Goal: Information Seeking & Learning: Learn about a topic

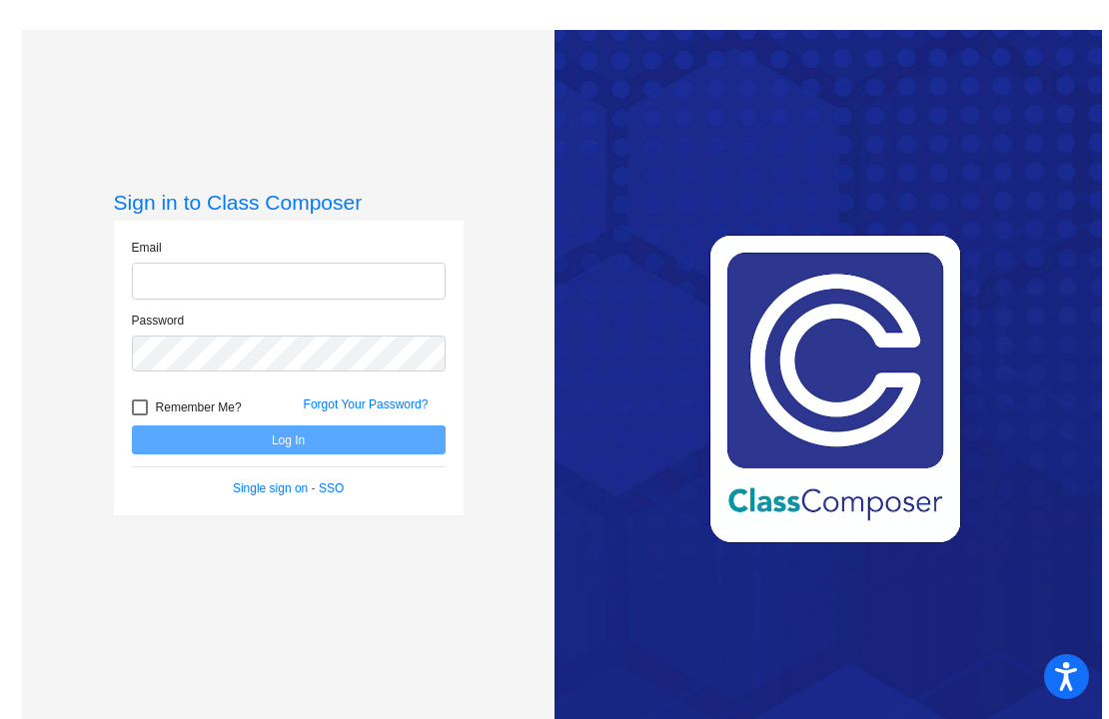
click at [328, 278] on input "email" at bounding box center [289, 281] width 314 height 37
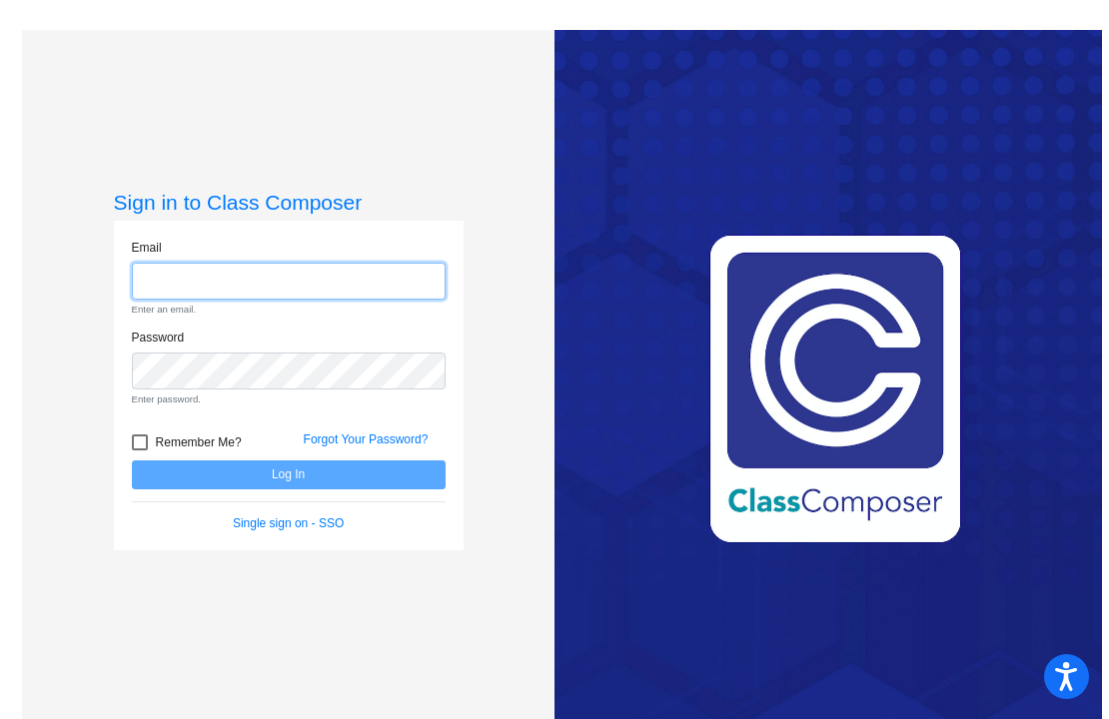
type input "[EMAIL_ADDRESS][PERSON_NAME][DOMAIN_NAME]"
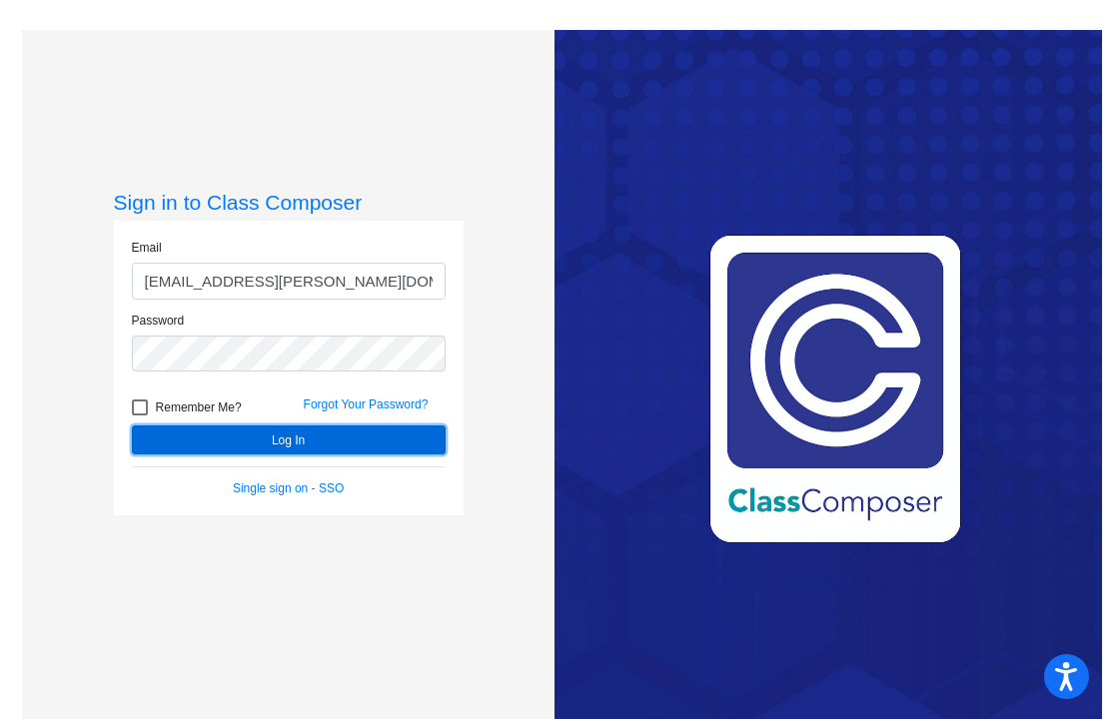
click at [298, 435] on button "Log In" at bounding box center [289, 440] width 314 height 29
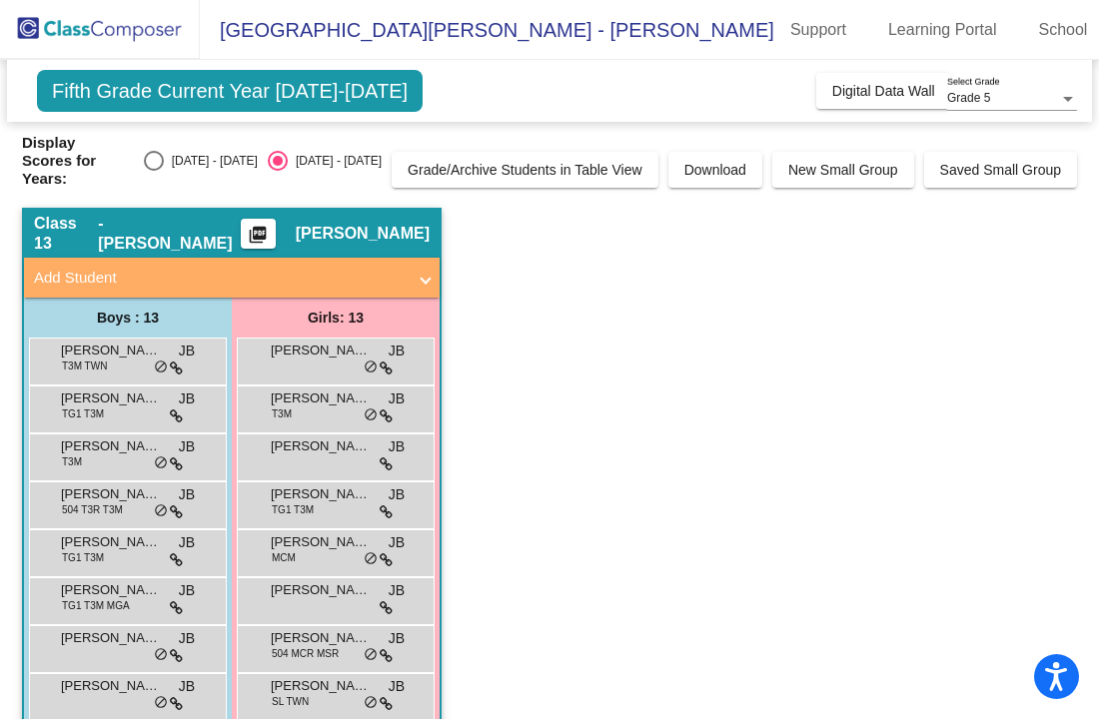
click at [169, 140] on div "Display Scores for Years: [DATE] - [DATE] [DATE] - [DATE]" at bounding box center [202, 161] width 360 height 54
click at [164, 151] on div "Select an option" at bounding box center [154, 161] width 20 height 20
click at [154, 171] on input "[DATE] - [DATE]" at bounding box center [153, 171] width 1 height 1
radio input "true"
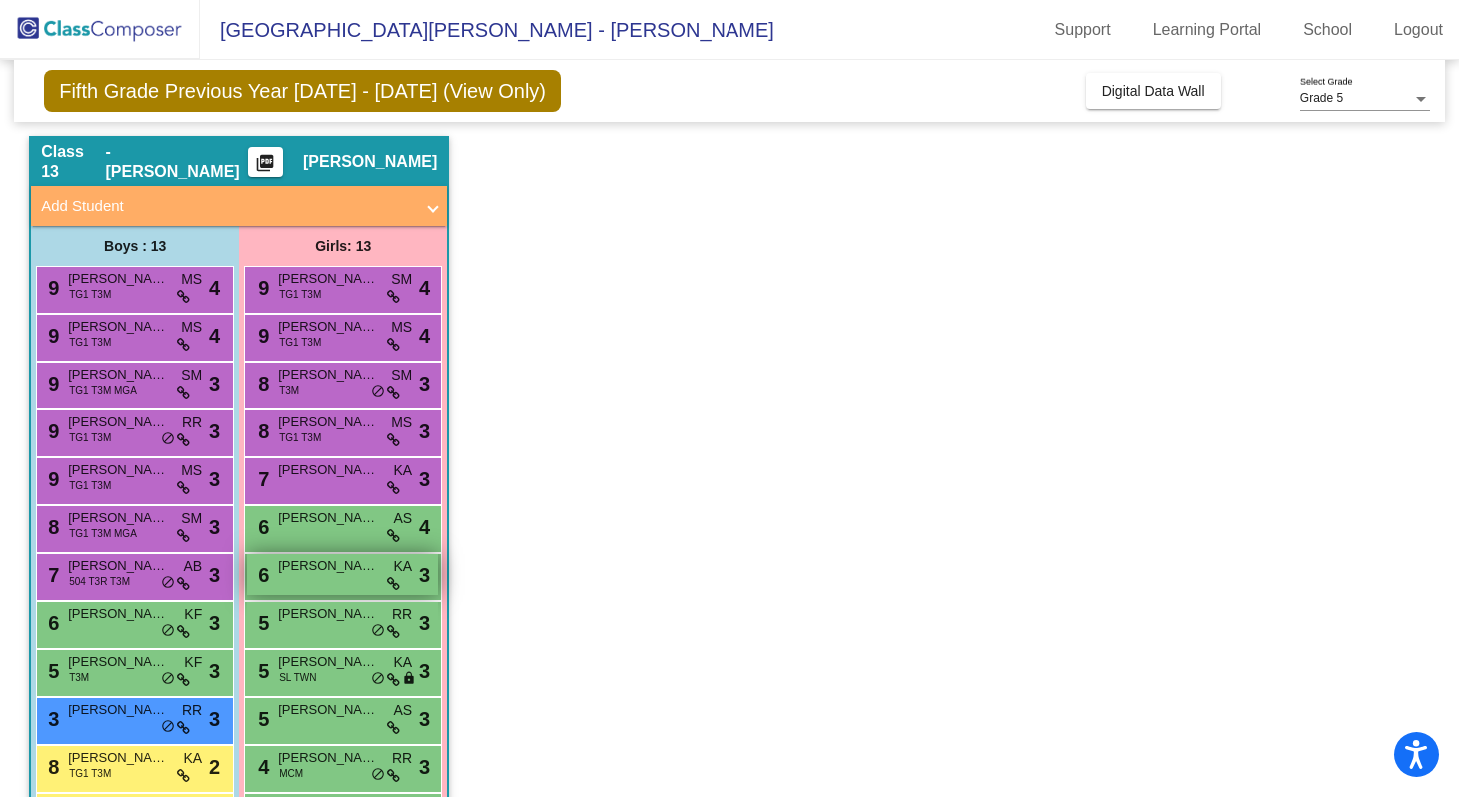
scroll to position [178, 0]
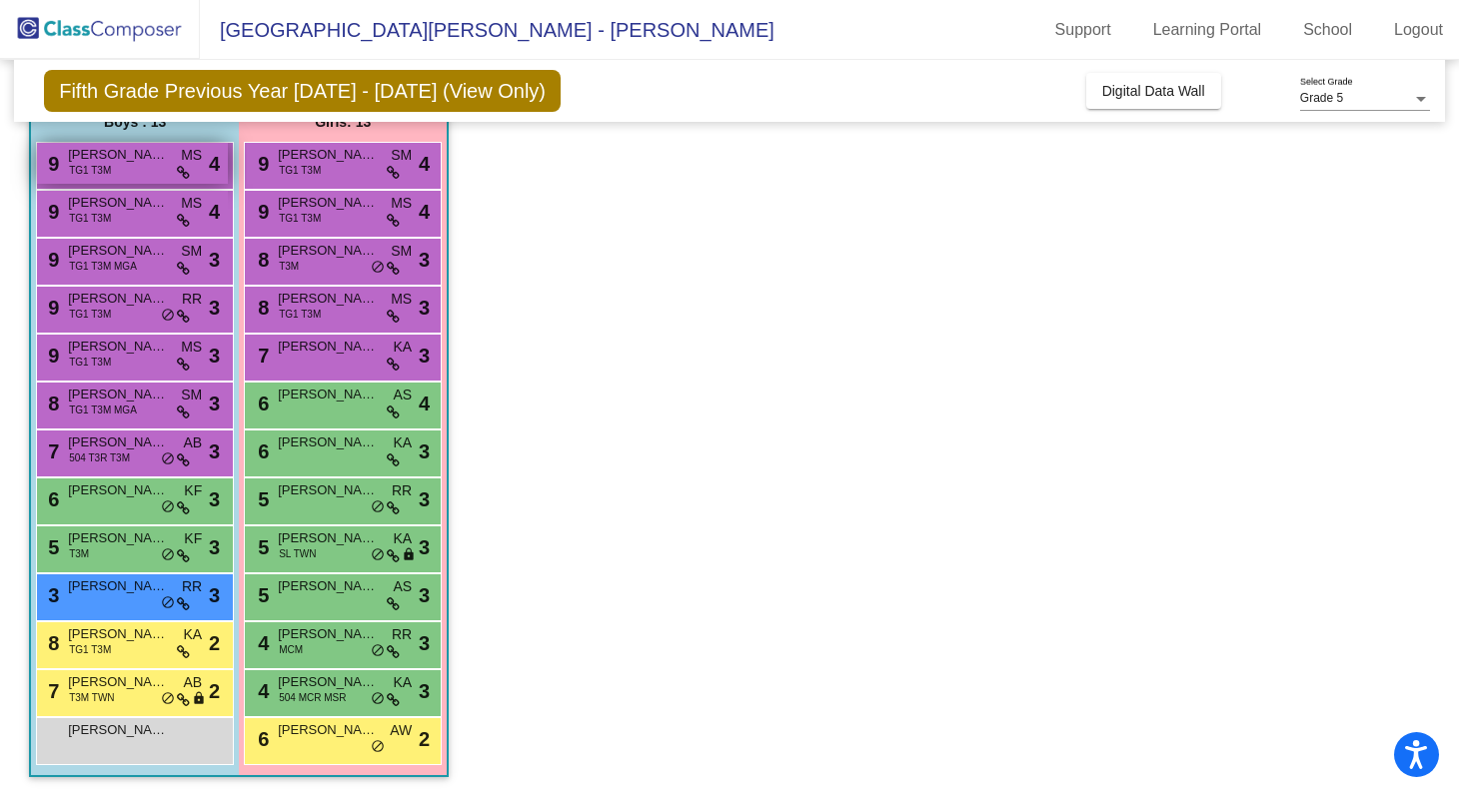
click at [120, 168] on div "9 [PERSON_NAME] TG1 T3M MS lock do_not_disturb_alt 4" at bounding box center [132, 163] width 191 height 41
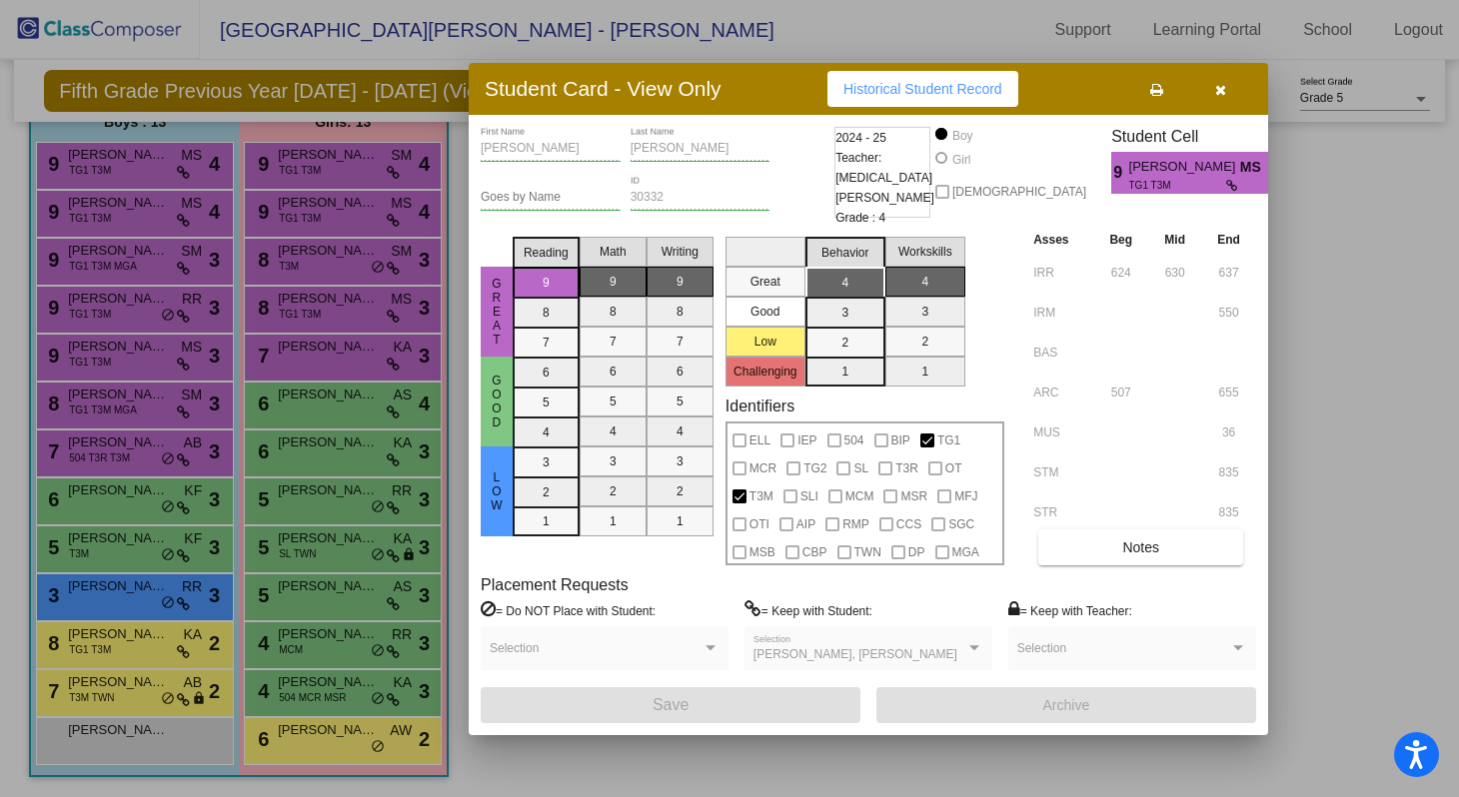
click at [1222, 86] on icon "button" at bounding box center [1220, 90] width 11 height 14
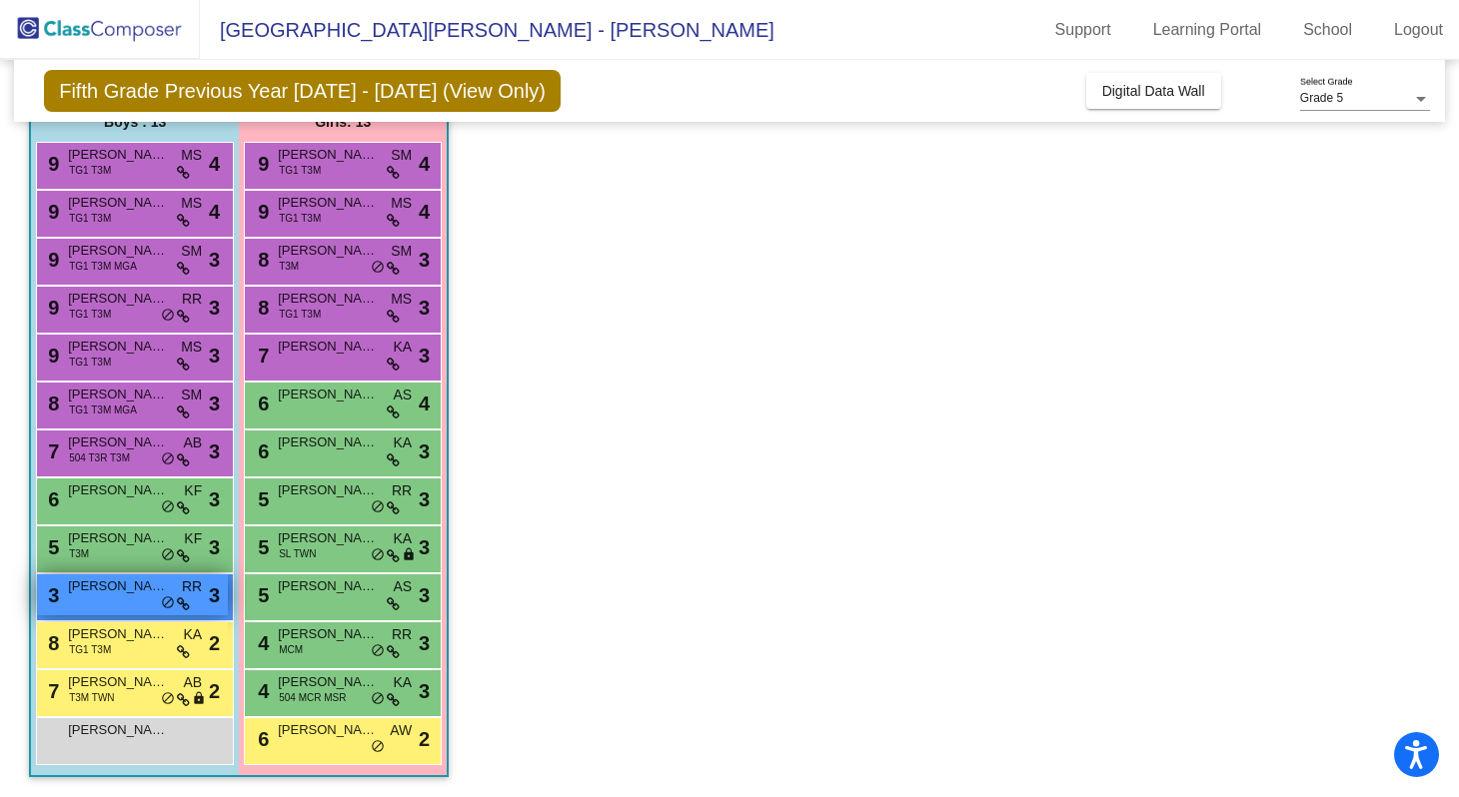
click at [133, 598] on div "3 [PERSON_NAME] lock do_not_disturb_alt 3" at bounding box center [132, 594] width 191 height 41
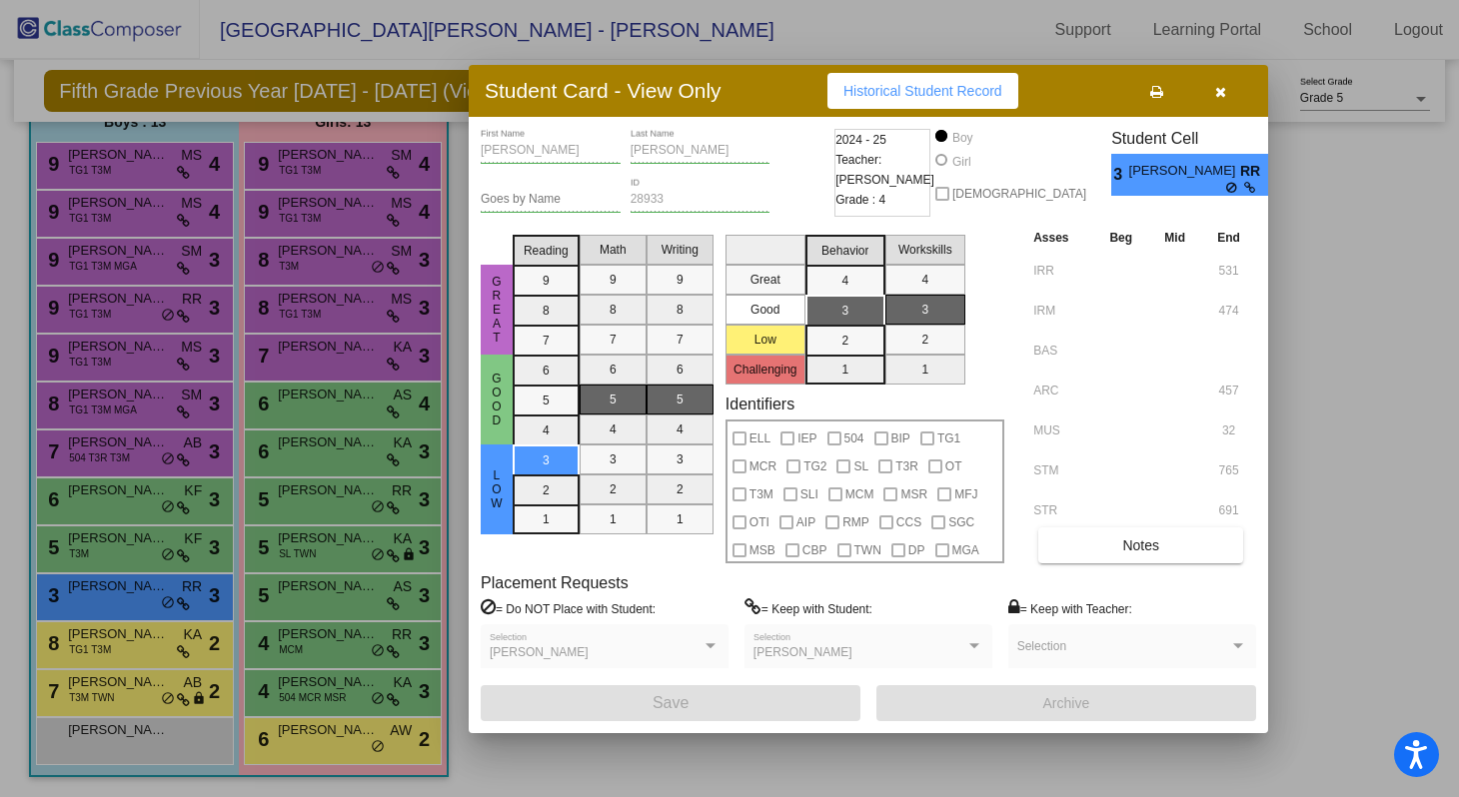
click at [336, 702] on div at bounding box center [729, 398] width 1459 height 797
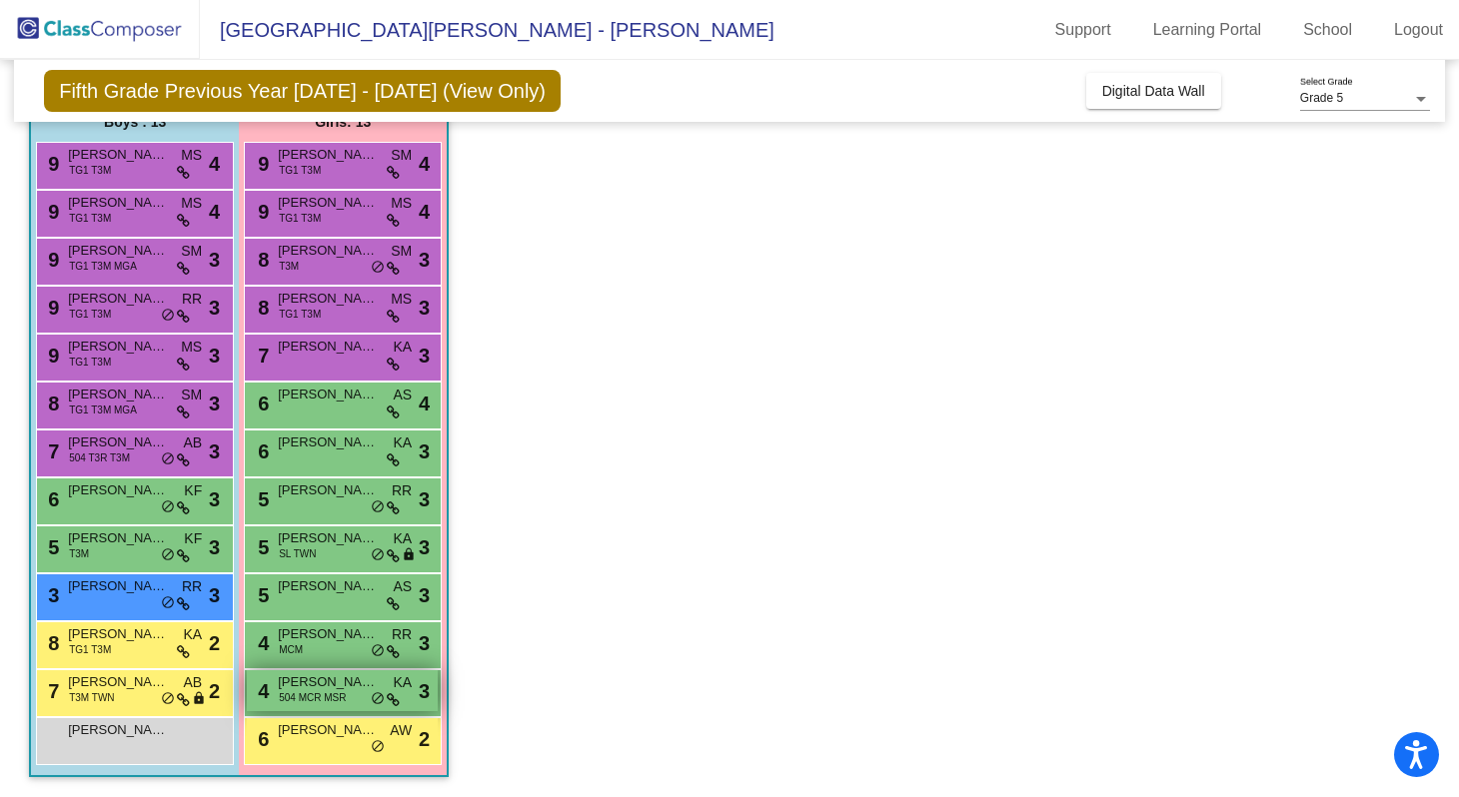
click at [326, 682] on span "[PERSON_NAME]" at bounding box center [328, 682] width 100 height 20
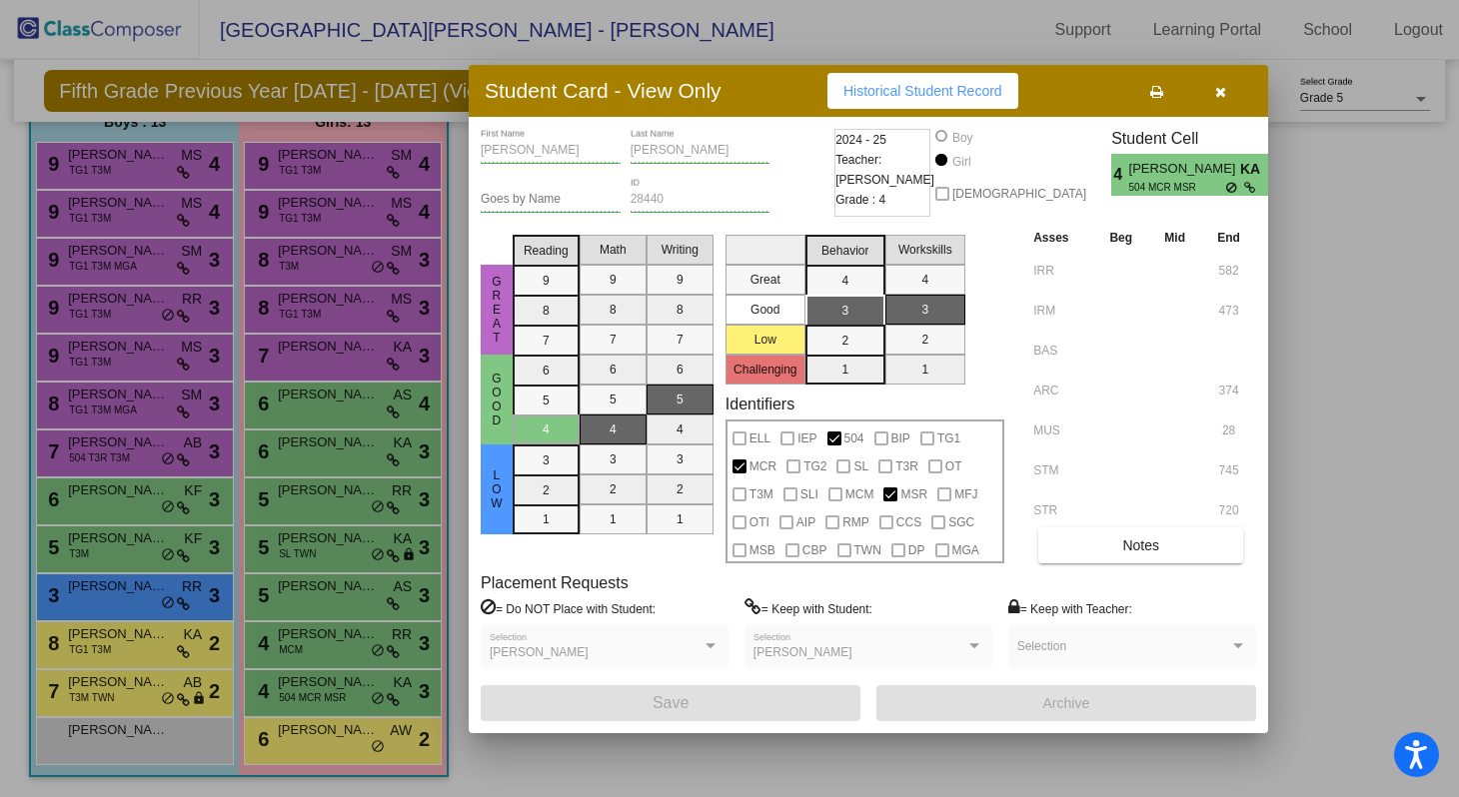
click at [346, 594] on div at bounding box center [729, 398] width 1459 height 797
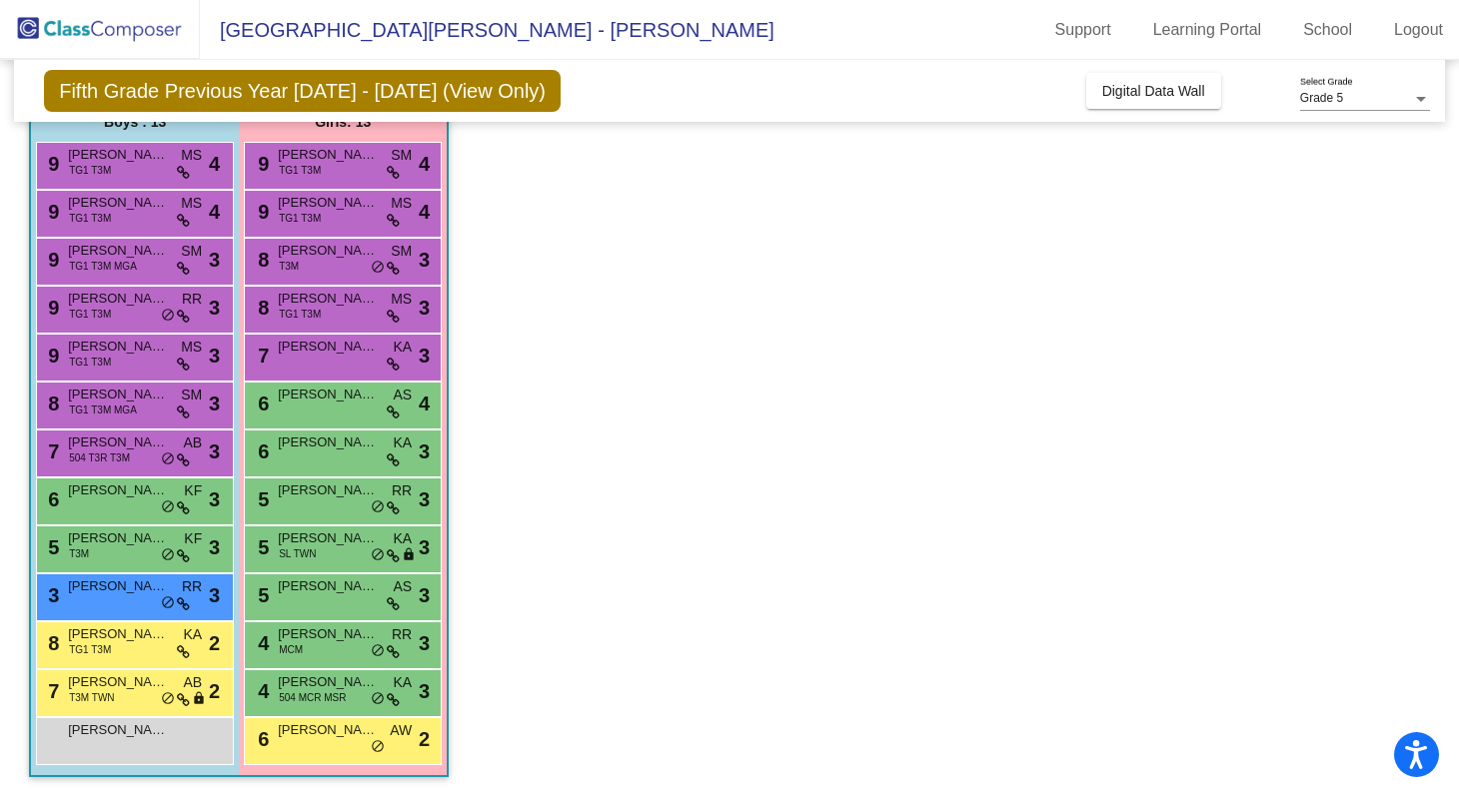
click at [346, 594] on span "[PERSON_NAME]" at bounding box center [328, 586] width 100 height 20
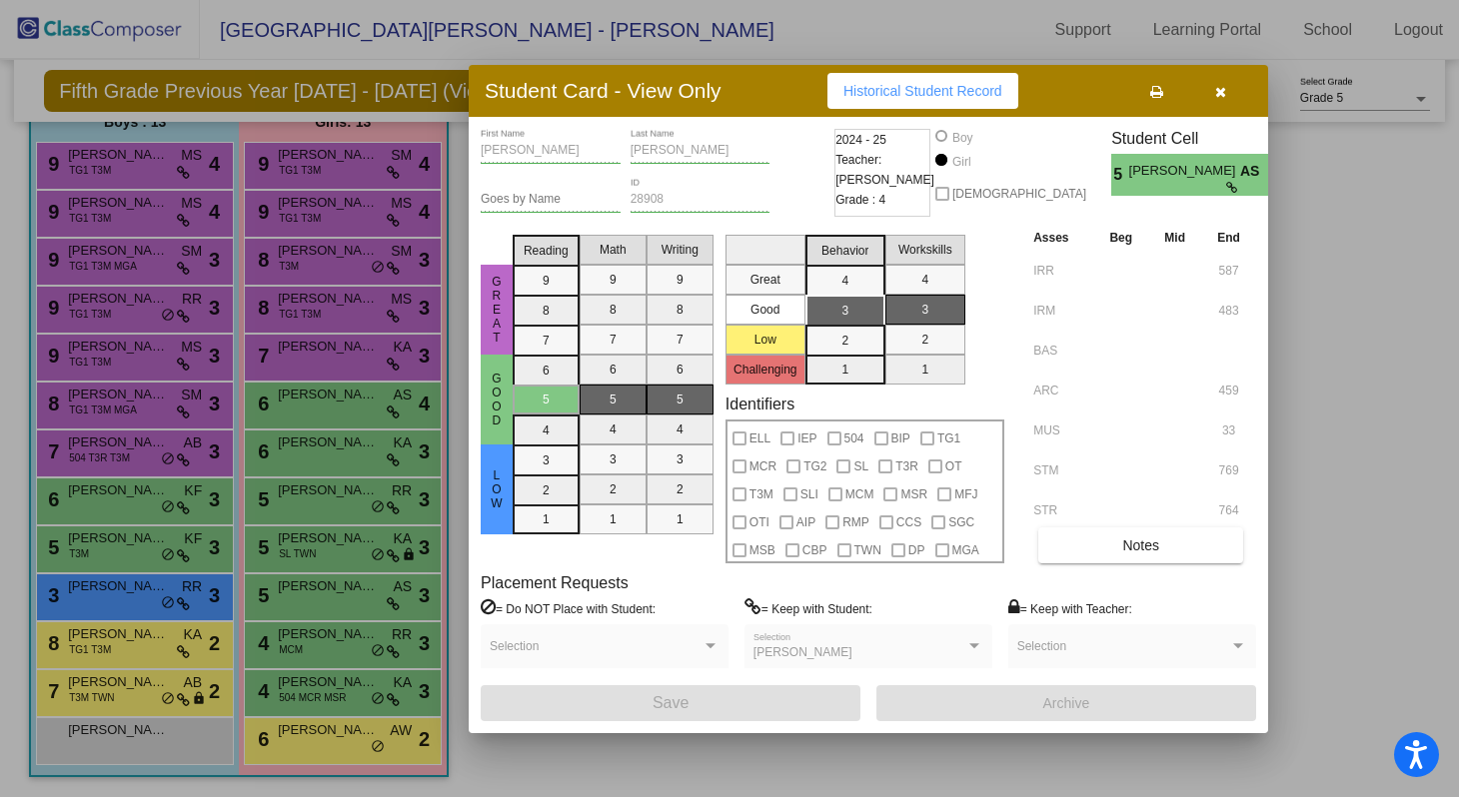
scroll to position [0, 0]
click at [1223, 90] on icon "button" at bounding box center [1220, 92] width 11 height 14
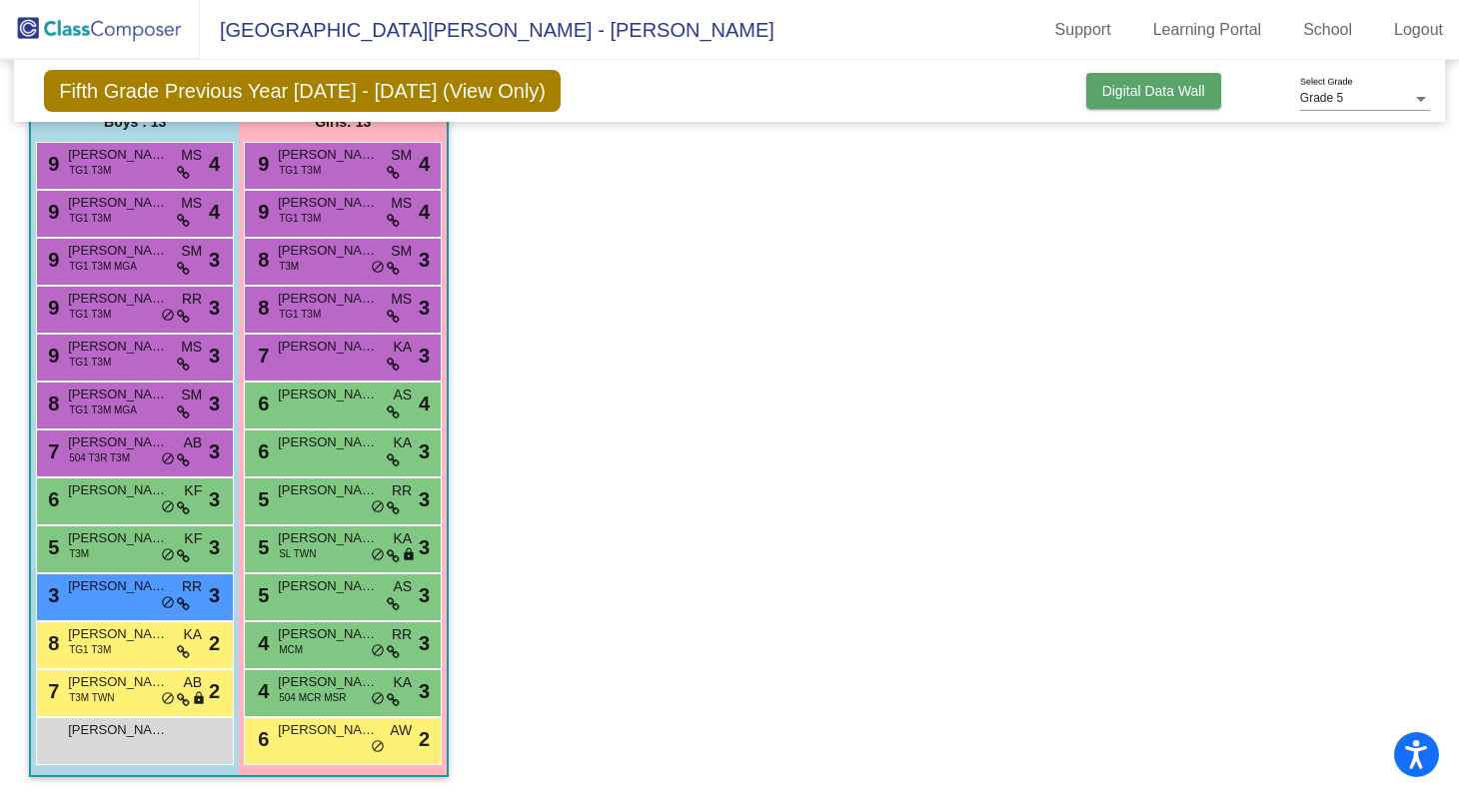
click at [1212, 105] on button "Digital Data Wall" at bounding box center [1153, 91] width 135 height 36
